Goal: Task Accomplishment & Management: Complete application form

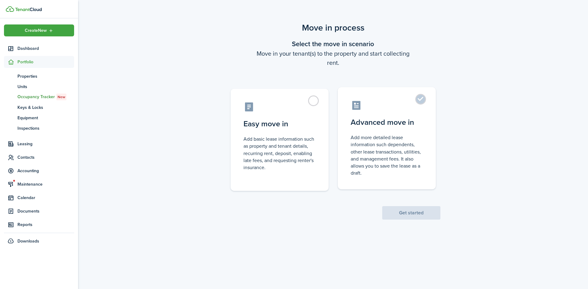
click at [408, 115] on label "Advanced move in Add more detailed lease information such dependents, other lea…" at bounding box center [387, 138] width 98 height 102
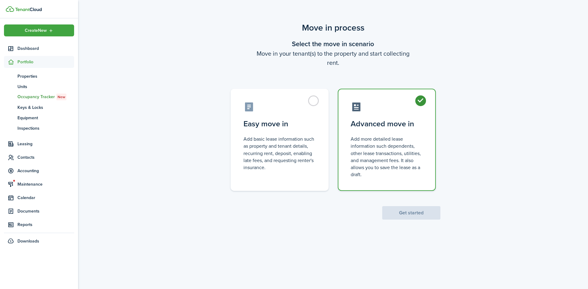
radio input "true"
click at [412, 216] on button "Get started" at bounding box center [411, 212] width 58 height 13
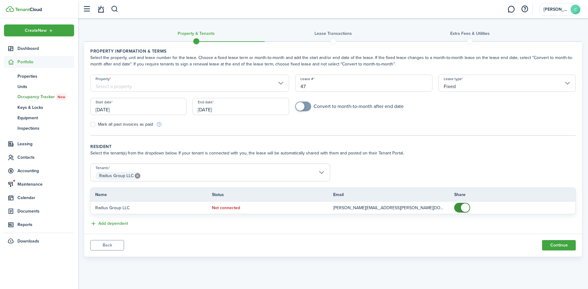
click at [247, 83] on input "Property" at bounding box center [189, 83] width 199 height 17
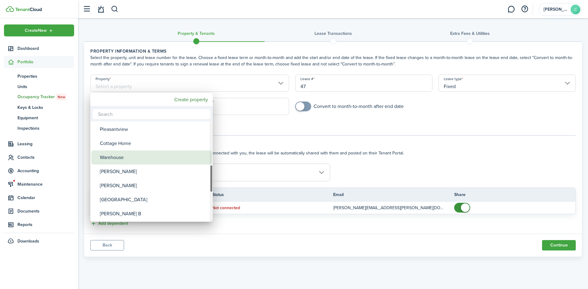
click at [115, 157] on div "Warehouse" at bounding box center [154, 158] width 108 height 14
type input "Warehouse"
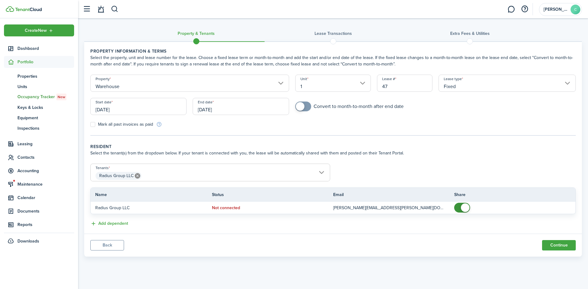
click at [487, 81] on input "Fixed" at bounding box center [506, 83] width 137 height 17
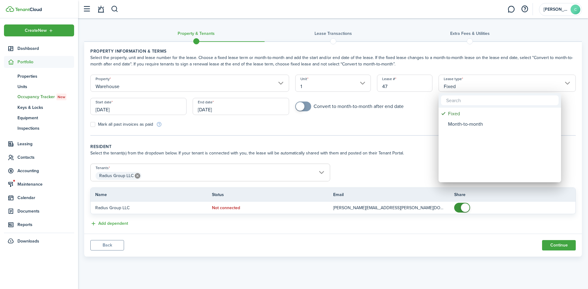
click at [487, 81] on div at bounding box center [294, 144] width 686 height 387
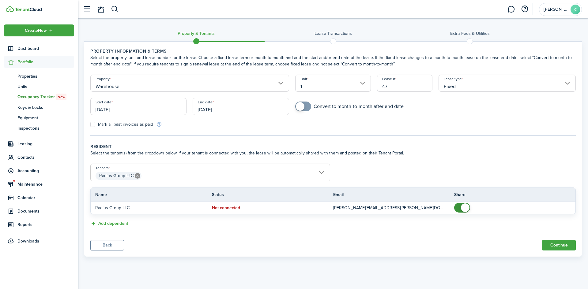
click at [140, 107] on input "[DATE]" at bounding box center [138, 106] width 96 height 17
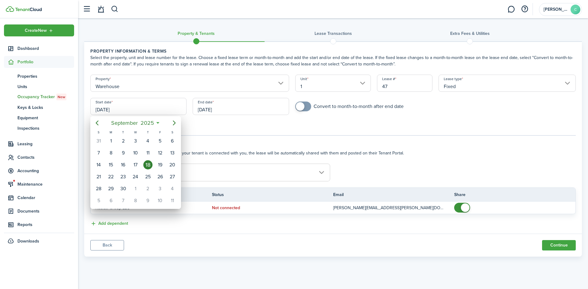
click at [156, 122] on mbsc-button "[DATE]" at bounding box center [132, 123] width 51 height 11
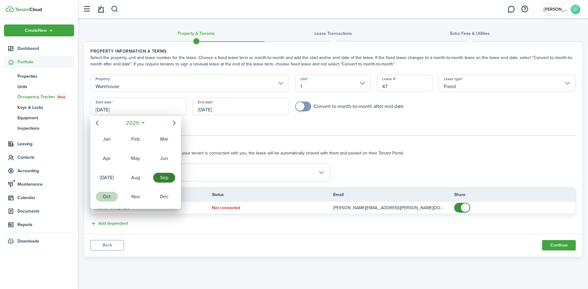
click at [99, 197] on div "Oct" at bounding box center [107, 197] width 22 height 10
click at [132, 139] on div "1" at bounding box center [135, 141] width 9 height 9
type input "[DATE]"
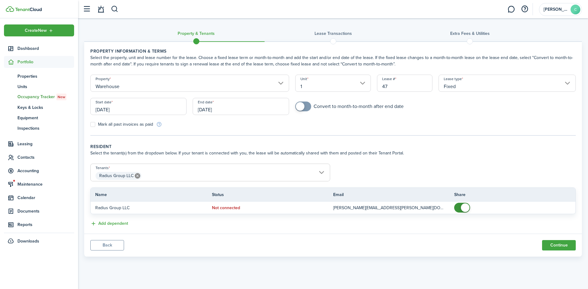
click at [242, 106] on input "[DATE]" at bounding box center [241, 106] width 96 height 17
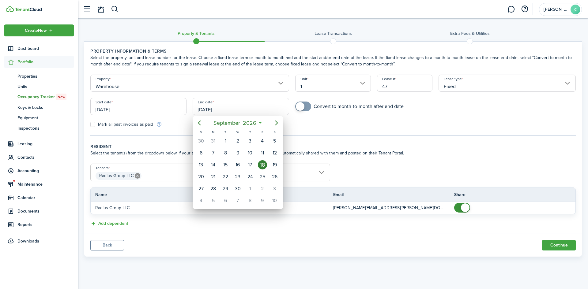
click at [242, 106] on div at bounding box center [294, 144] width 686 height 387
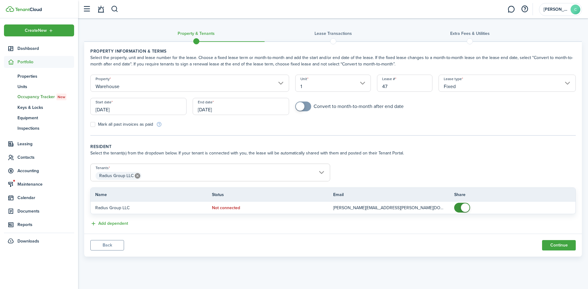
click at [242, 106] on input "[DATE]" at bounding box center [241, 106] width 96 height 17
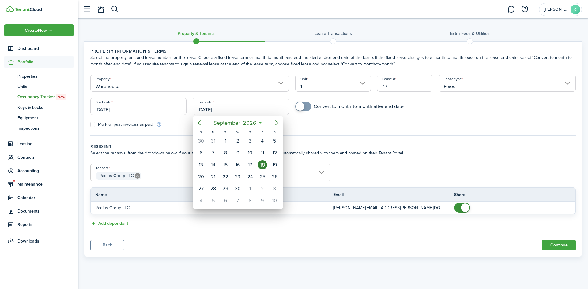
click at [261, 123] on icon at bounding box center [260, 123] width 6 height 6
click at [258, 123] on mbsc-button "[DATE]" at bounding box center [234, 123] width 51 height 11
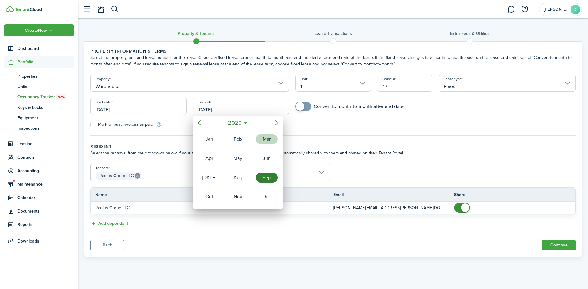
click at [268, 137] on div "Mar" at bounding box center [267, 139] width 22 height 10
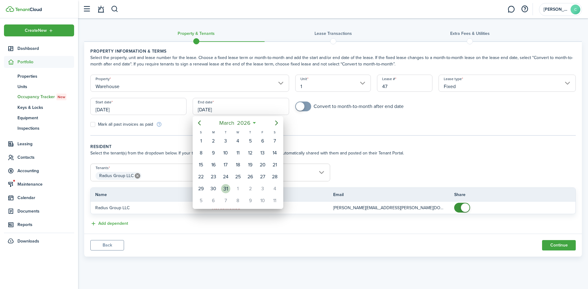
click at [224, 193] on div "31" at bounding box center [225, 188] width 9 height 9
type input "[DATE]"
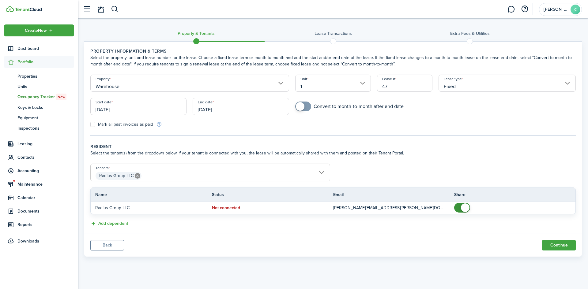
checkbox input "true"
click at [303, 105] on span at bounding box center [300, 106] width 9 height 9
click at [561, 246] on button "Continue" at bounding box center [559, 245] width 34 height 10
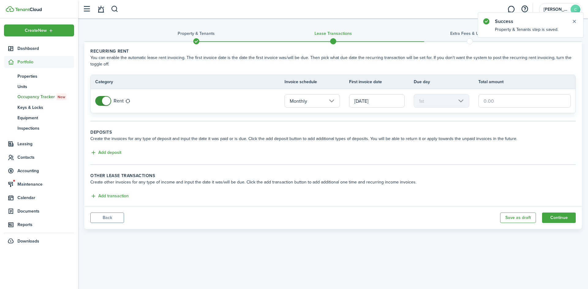
click at [501, 103] on input "text" at bounding box center [524, 100] width 92 height 13
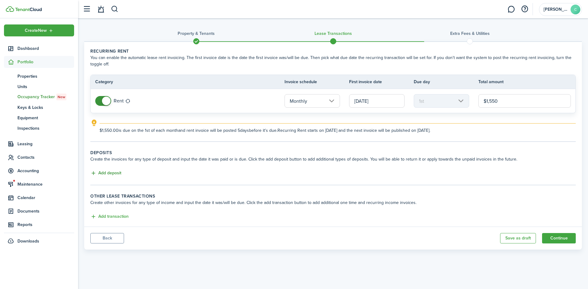
type input "$1,550.00"
click at [110, 174] on button "Add deposit" at bounding box center [105, 173] width 31 height 7
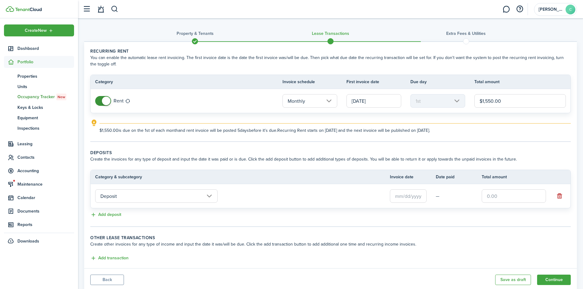
click at [147, 193] on input "Deposit" at bounding box center [156, 196] width 122 height 13
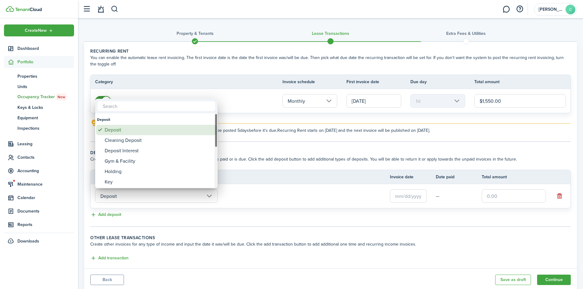
click at [135, 131] on div "Deposit" at bounding box center [159, 130] width 108 height 10
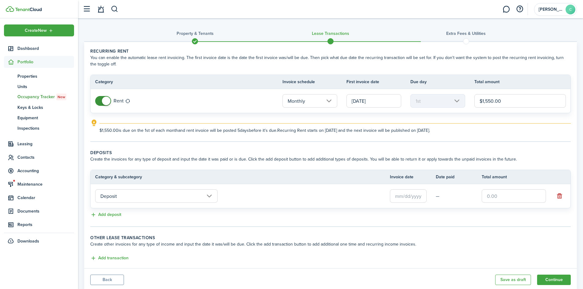
click at [565, 198] on td at bounding box center [562, 196] width 15 height 12
click at [562, 195] on button "button" at bounding box center [559, 196] width 9 height 9
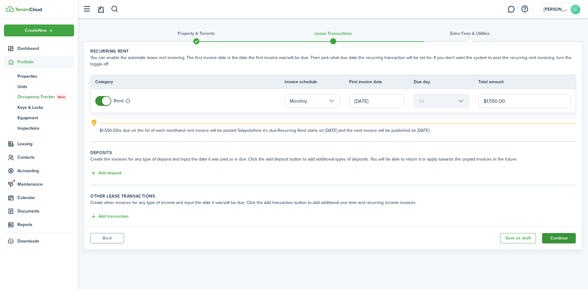
click at [570, 237] on button "Continue" at bounding box center [559, 238] width 34 height 10
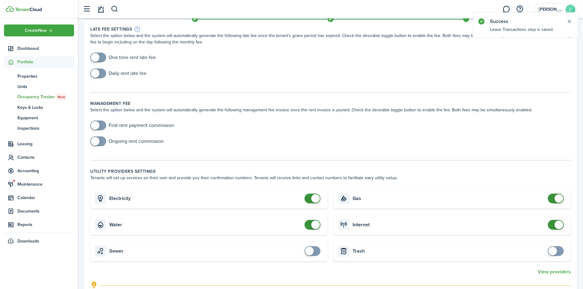
scroll to position [92, 0]
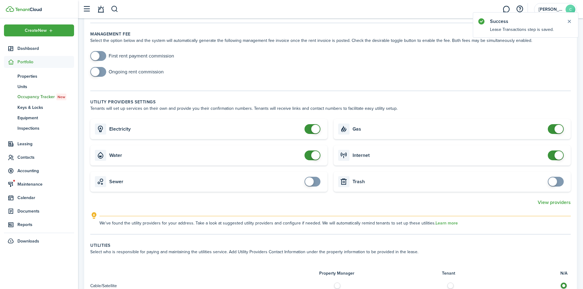
checkbox input "false"
click at [316, 130] on span at bounding box center [315, 129] width 9 height 9
checkbox input "false"
click at [313, 157] on span at bounding box center [315, 155] width 9 height 9
checkbox input "false"
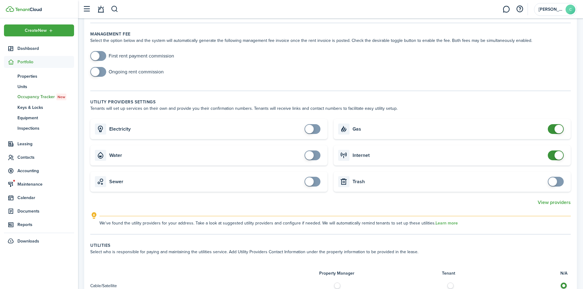
click at [557, 126] on span at bounding box center [559, 129] width 9 height 9
checkbox input "false"
click at [553, 156] on span at bounding box center [556, 156] width 6 height 10
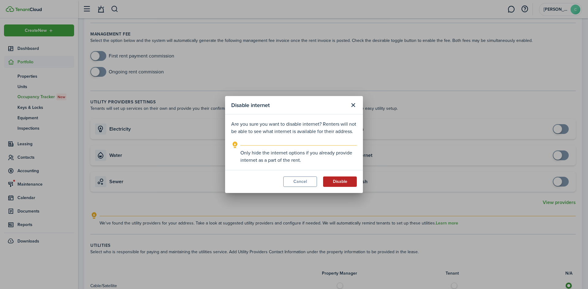
click at [340, 182] on button "Disable" at bounding box center [340, 182] width 34 height 10
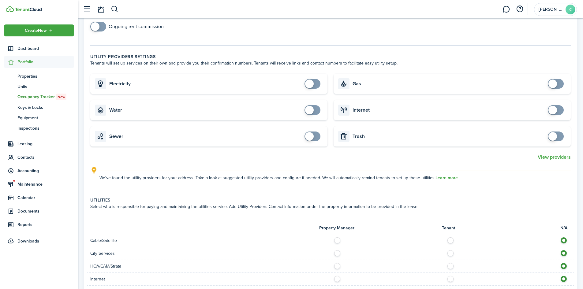
scroll to position [347, 0]
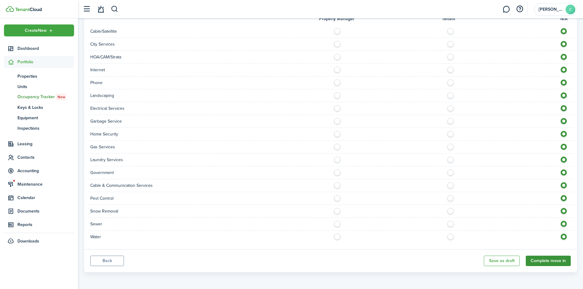
click at [559, 261] on button "Complete move in" at bounding box center [548, 261] width 45 height 10
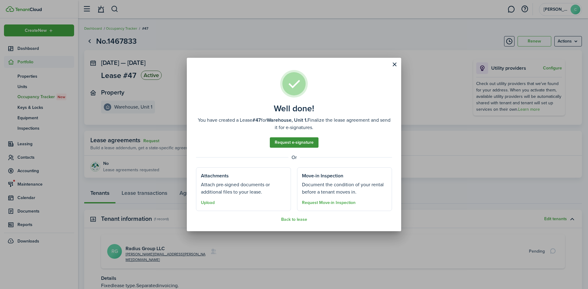
click at [295, 141] on link "Request e-signature" at bounding box center [294, 142] width 49 height 10
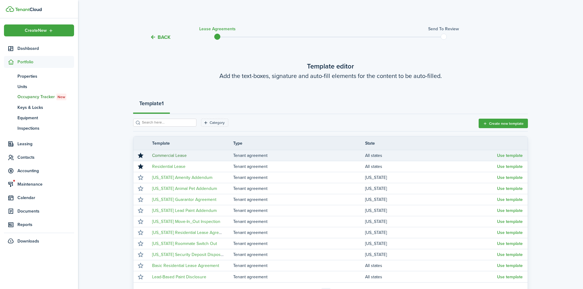
click at [178, 158] on link "Commercial Lease" at bounding box center [169, 155] width 35 height 6
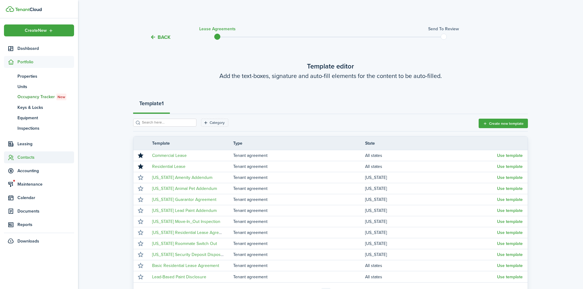
click at [29, 158] on span "Contacts" at bounding box center [45, 157] width 57 height 6
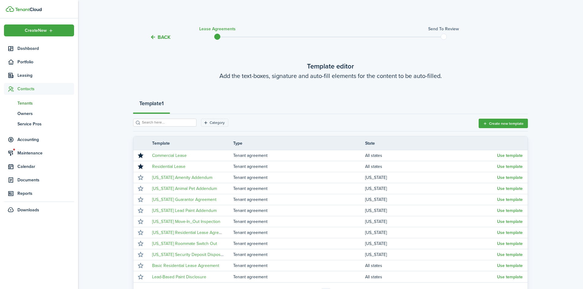
click at [37, 105] on span "Tenants" at bounding box center [45, 103] width 57 height 6
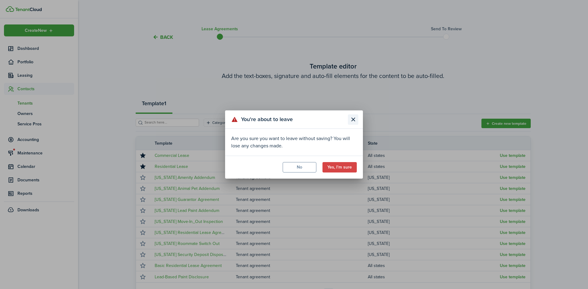
click at [352, 118] on button "Close modal" at bounding box center [353, 120] width 10 height 10
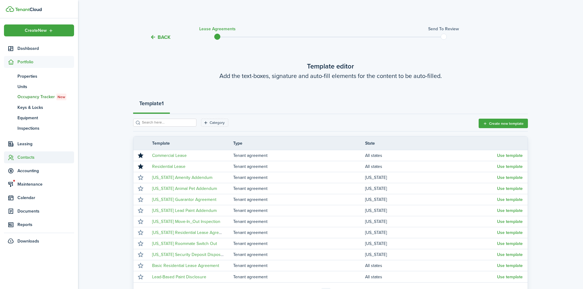
click at [32, 158] on span "Contacts" at bounding box center [45, 157] width 57 height 6
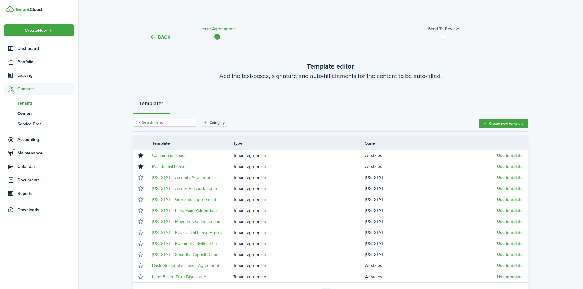
click at [27, 103] on span "Tenants" at bounding box center [45, 103] width 57 height 6
